Goal: Task Accomplishment & Management: Manage account settings

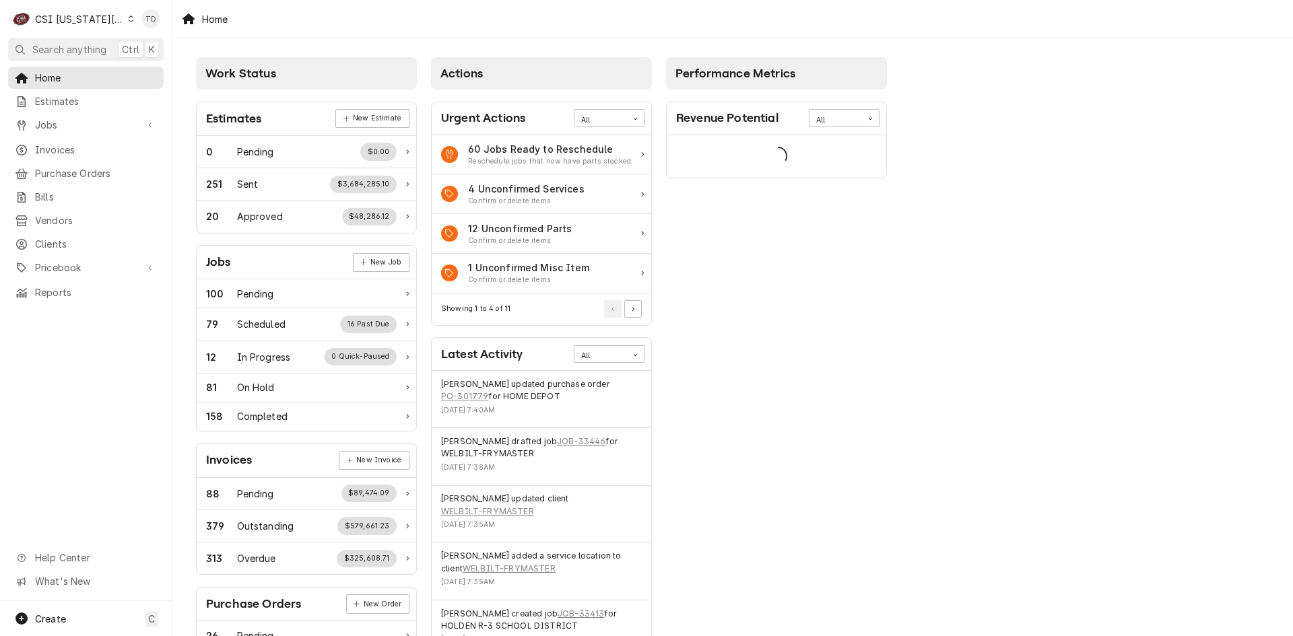
click at [91, 17] on div "CSI Kansas City" at bounding box center [79, 19] width 89 height 14
click at [170, 72] on div "CSI St. [PERSON_NAME]" at bounding box center [231, 74] width 197 height 14
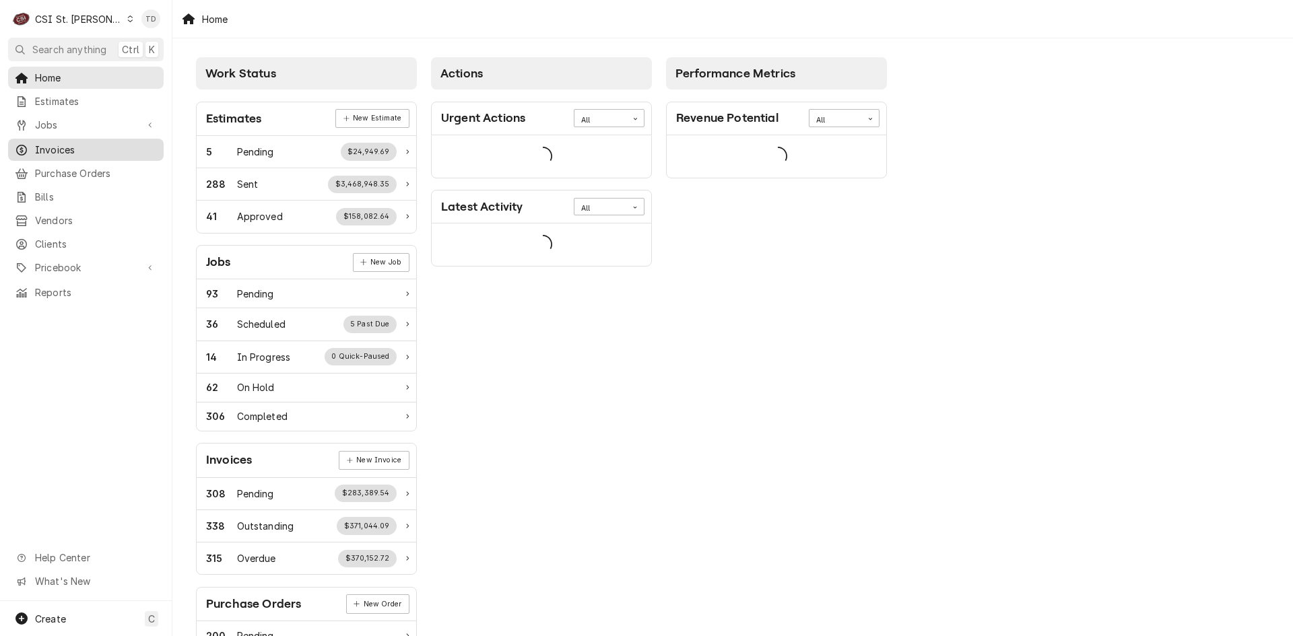
click at [108, 150] on span "Invoices" at bounding box center [96, 150] width 122 height 14
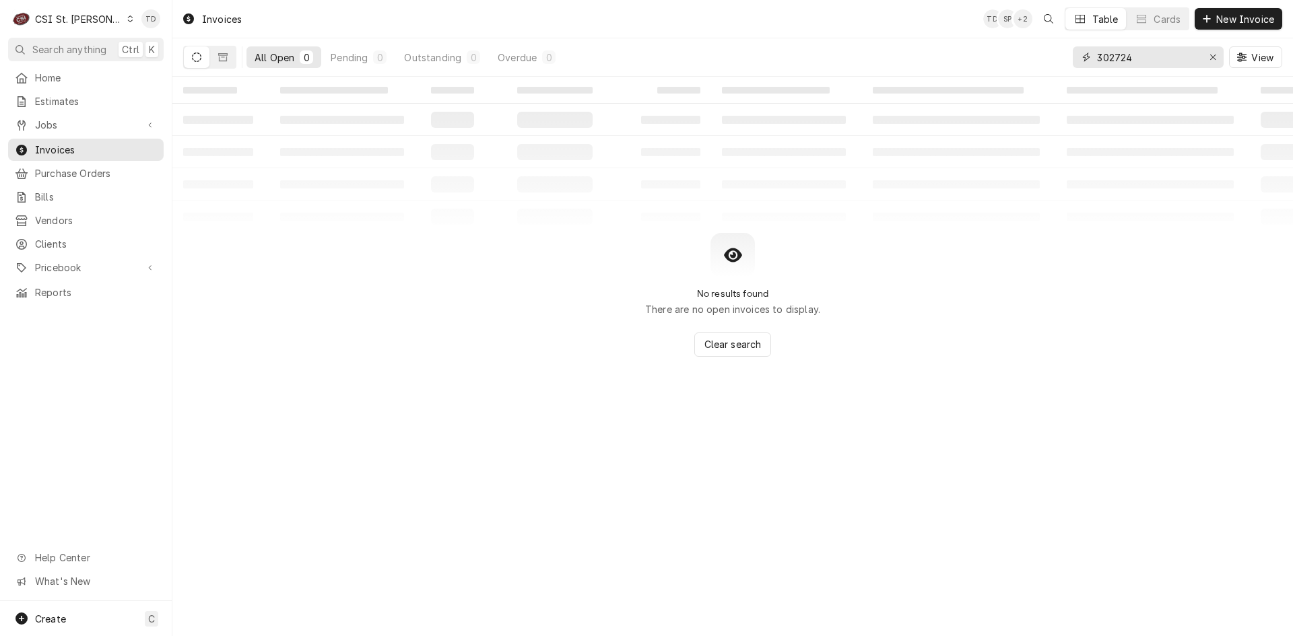
click at [1131, 57] on input "302724" at bounding box center [1147, 57] width 101 height 22
click at [1130, 57] on input "302724" at bounding box center [1147, 57] width 101 height 22
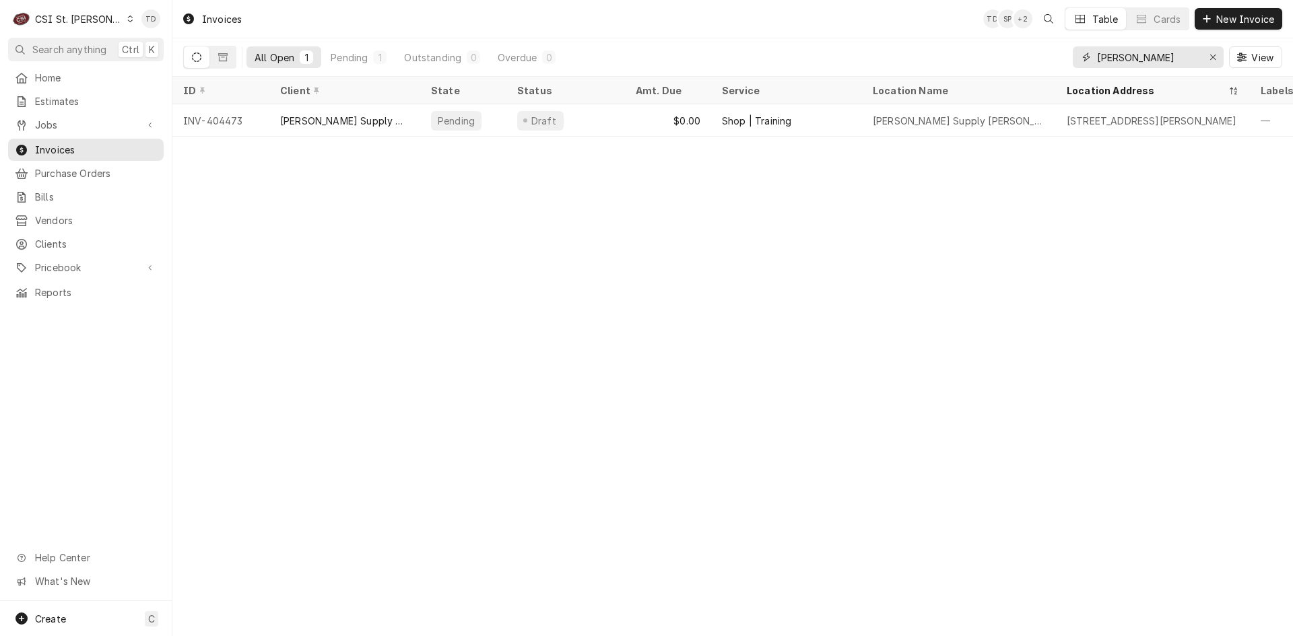
type input "brauer"
click at [110, 240] on span "Clients" at bounding box center [96, 244] width 122 height 14
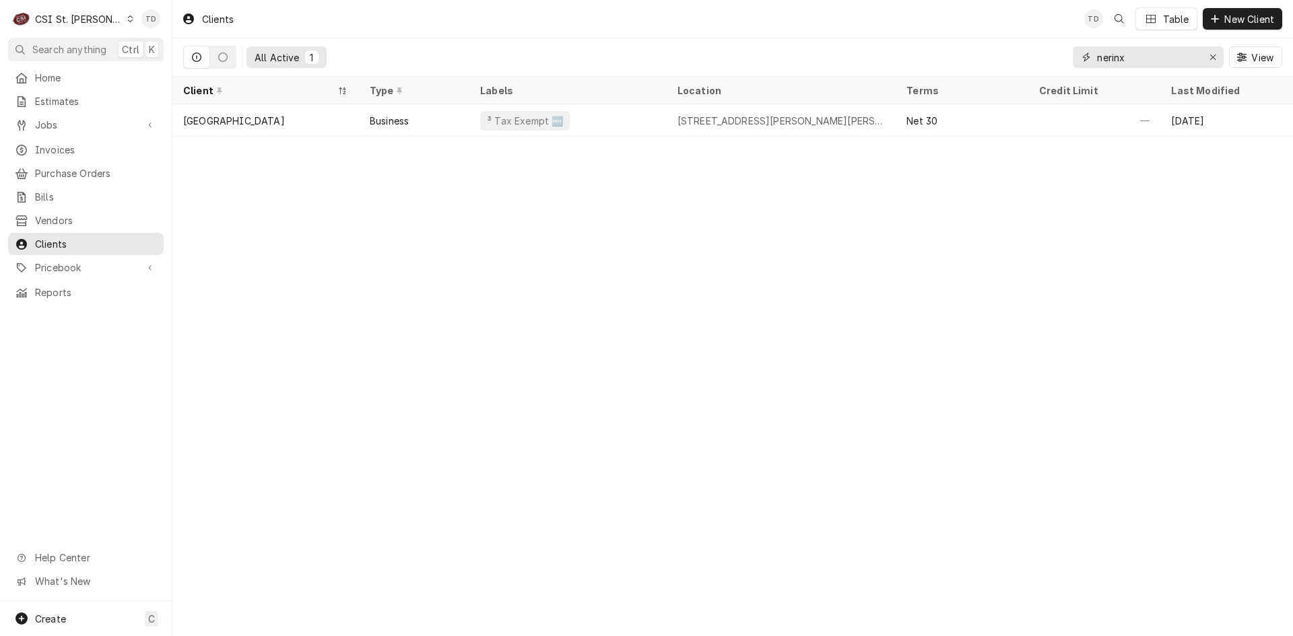
click at [1158, 59] on input "nerinx" at bounding box center [1147, 57] width 101 height 22
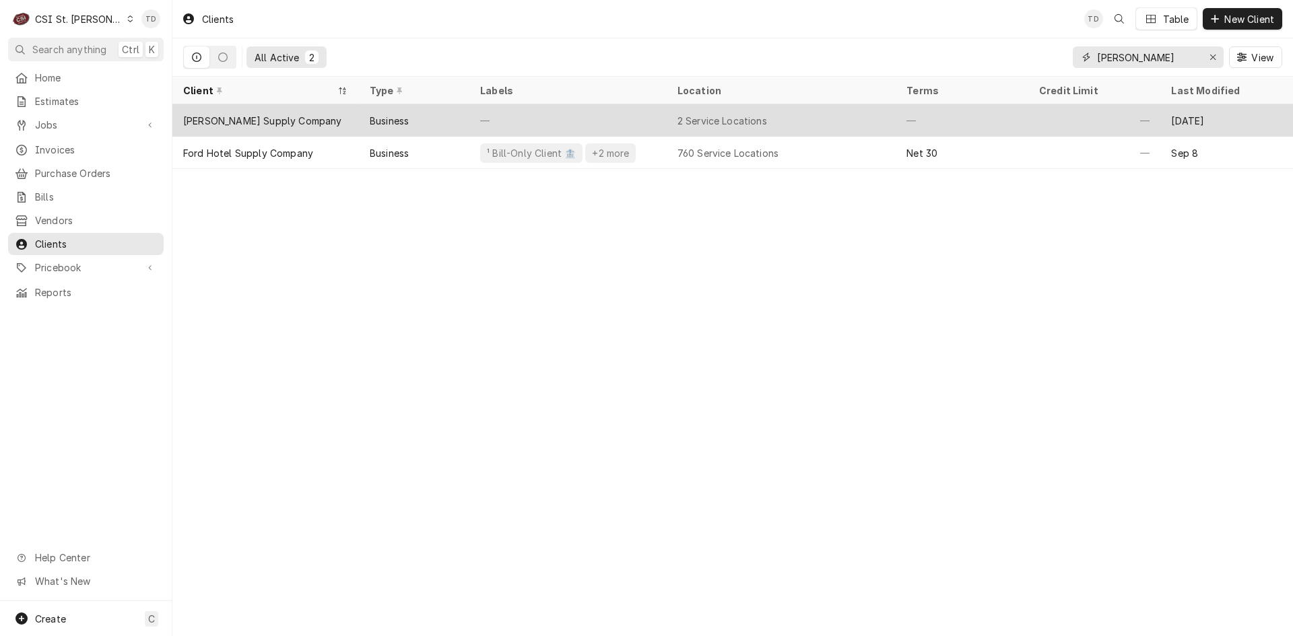
type input "brauer"
click at [317, 117] on div "Brauer Supply Company" at bounding box center [265, 120] width 187 height 32
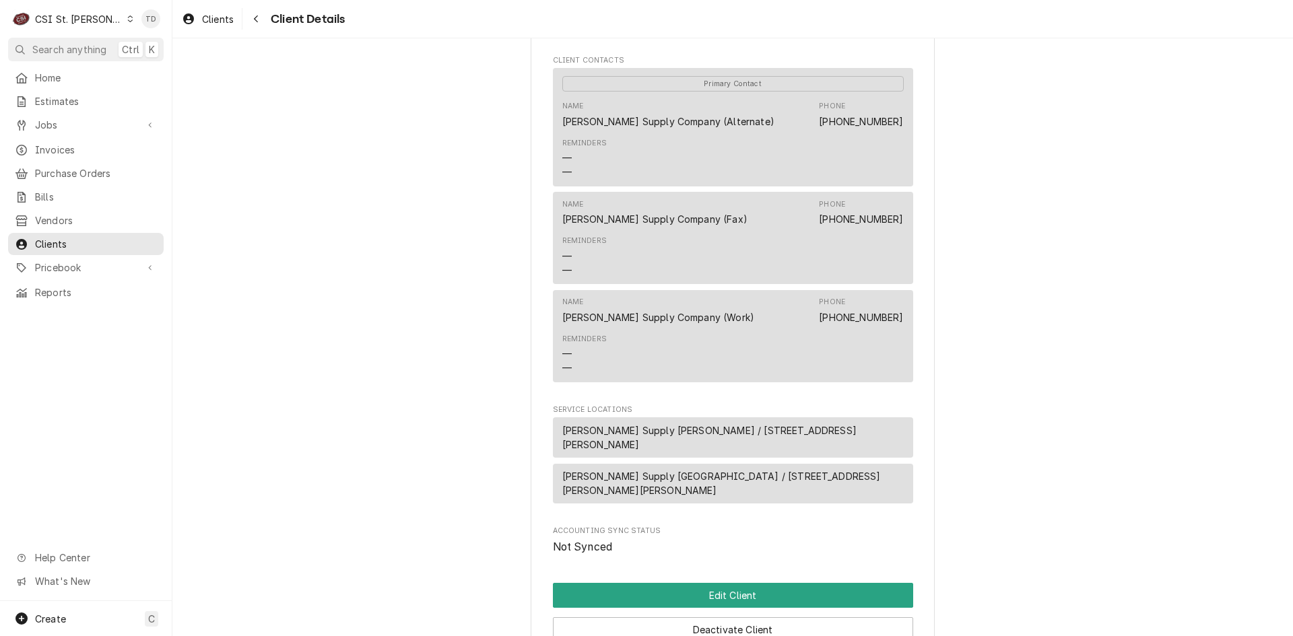
scroll to position [611, 0]
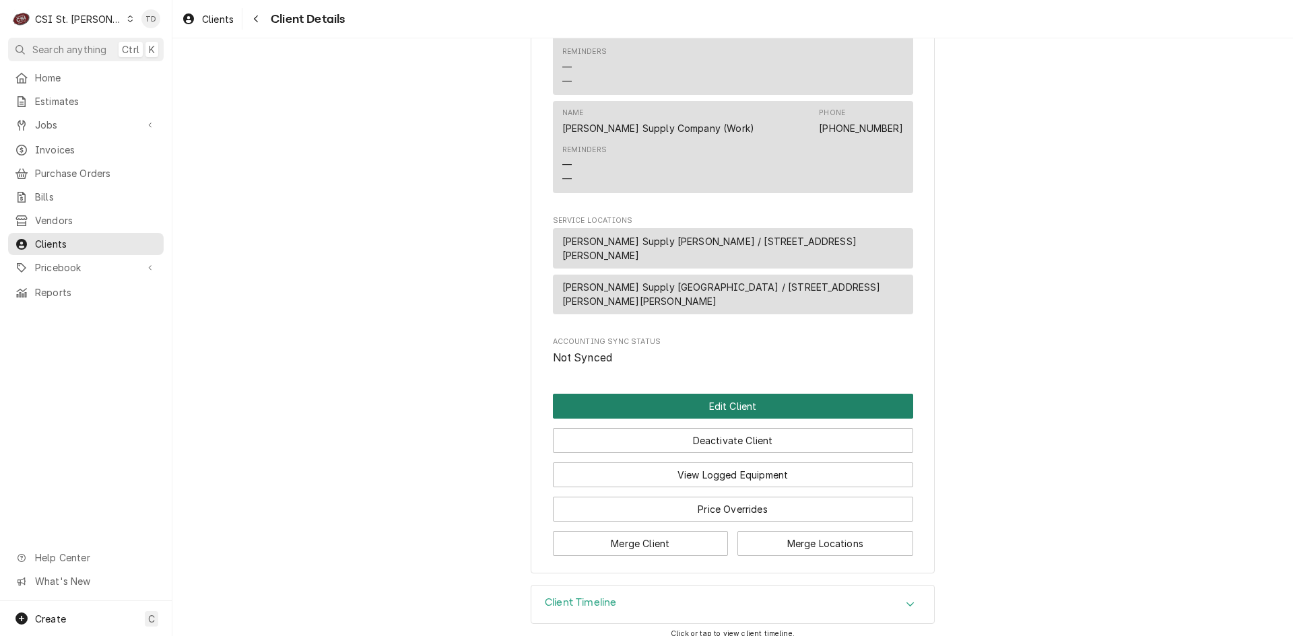
click at [717, 394] on button "Edit Client" at bounding box center [733, 406] width 360 height 25
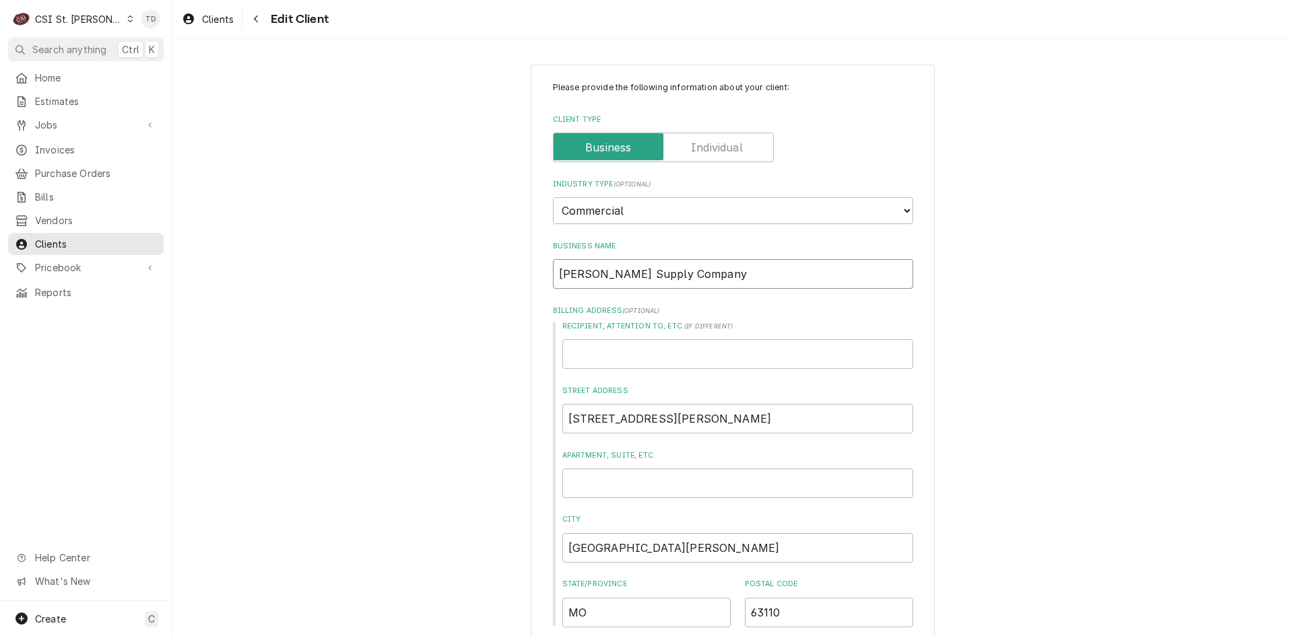
click at [685, 275] on input "[PERSON_NAME] Supply Company" at bounding box center [733, 274] width 360 height 30
type textarea "x"
type input "[PERSON_NAME] Supply Compan"
type textarea "x"
type input "Brauer Supply Compa"
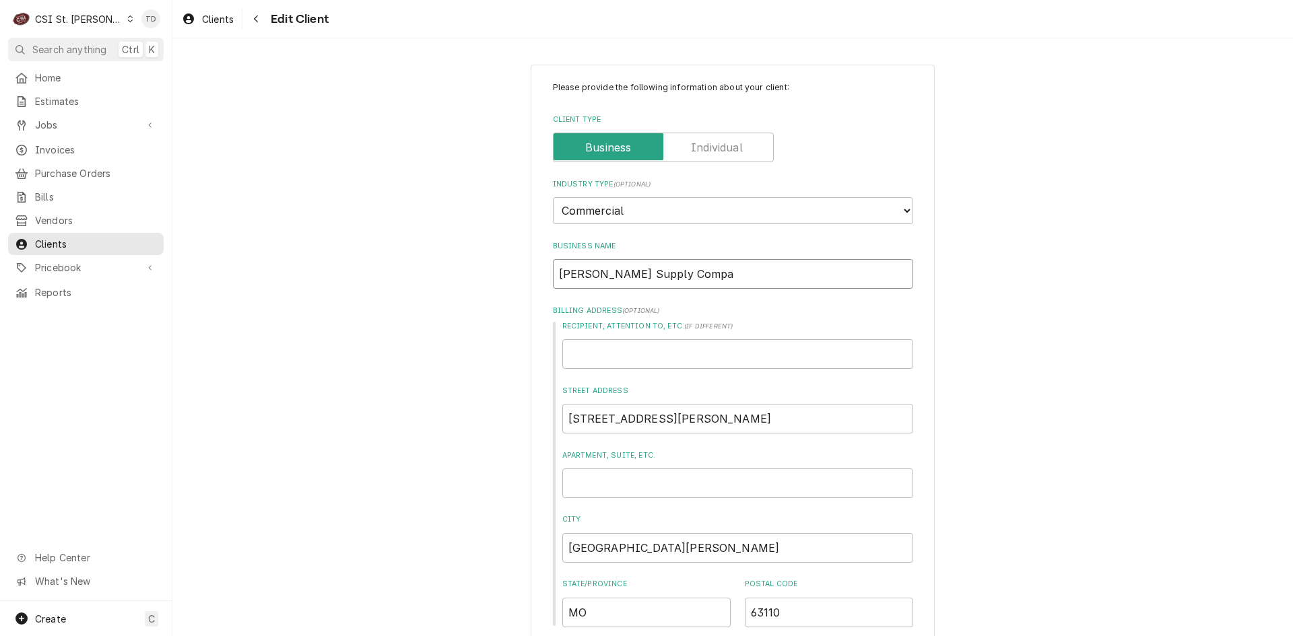
type textarea "x"
type input "Brauer Supply Comp"
type textarea "x"
type input "Brauer Supply Com"
type textarea "x"
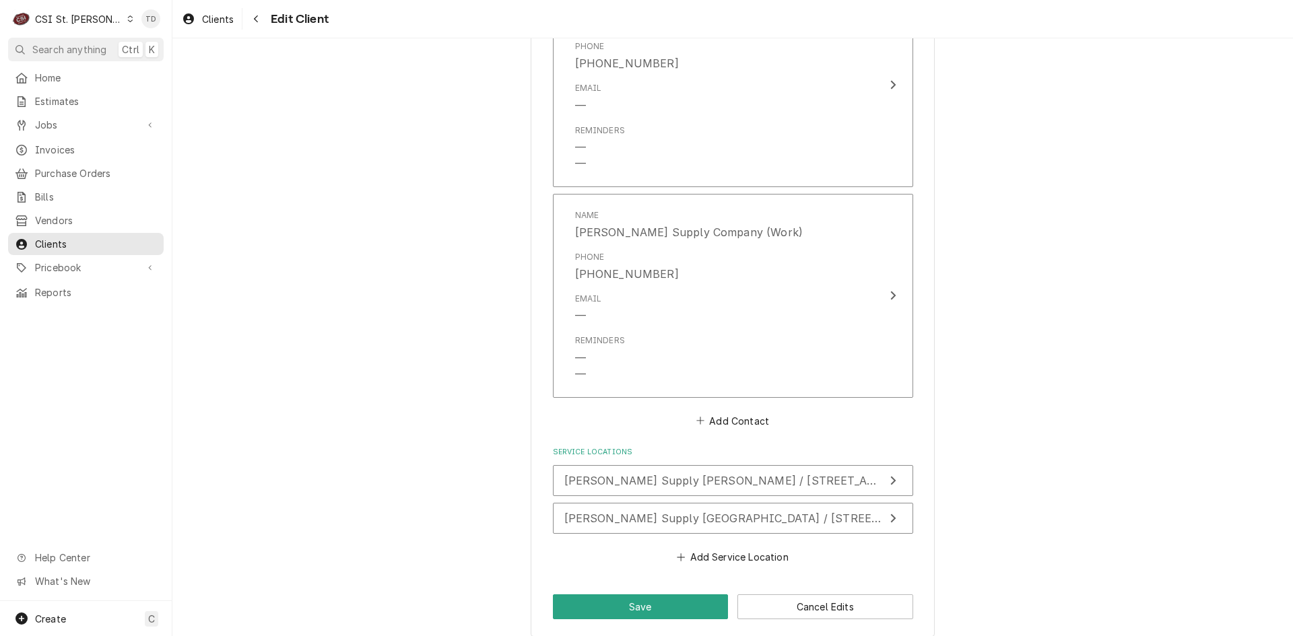
scroll to position [1291, 0]
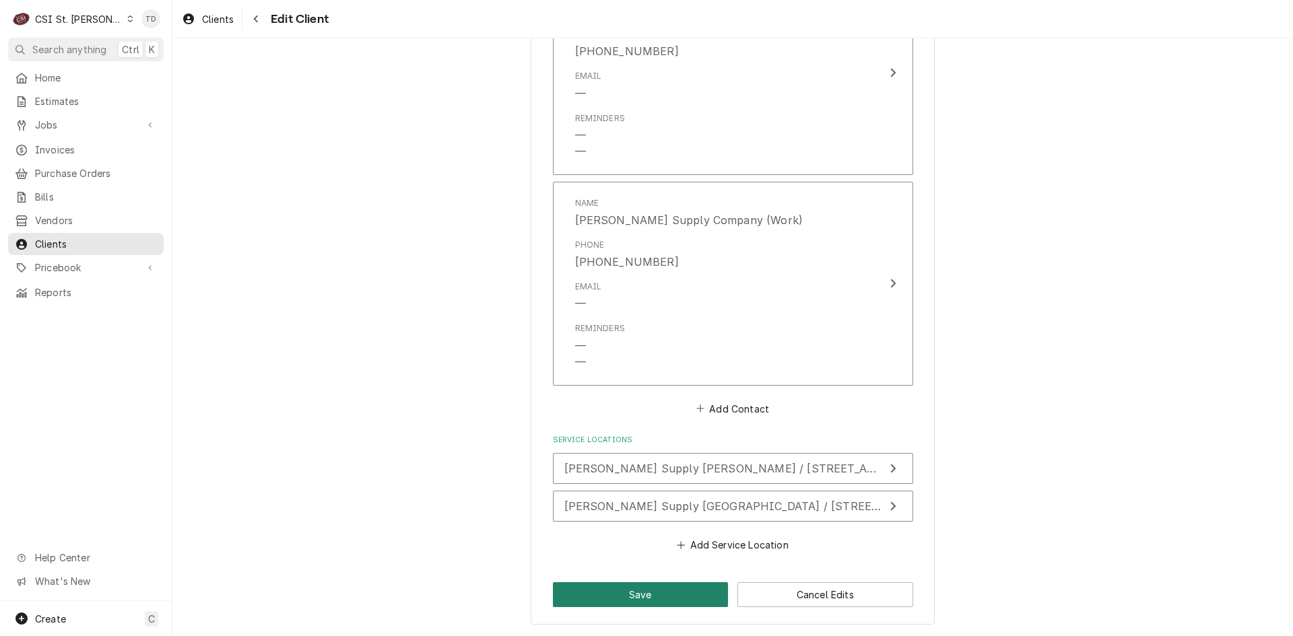
type input "[PERSON_NAME] Supply Co"
click at [656, 599] on button "Save" at bounding box center [641, 595] width 176 height 25
type textarea "x"
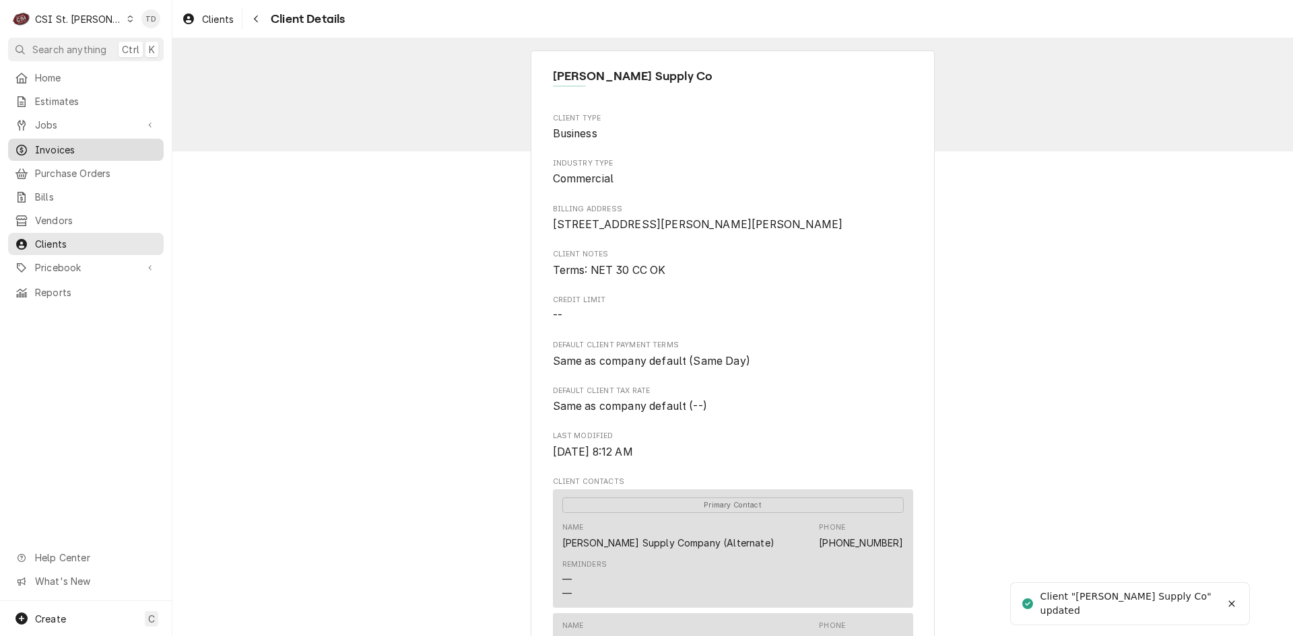
click at [98, 151] on span "Invoices" at bounding box center [96, 150] width 122 height 14
